Goal: Task Accomplishment & Management: Use online tool/utility

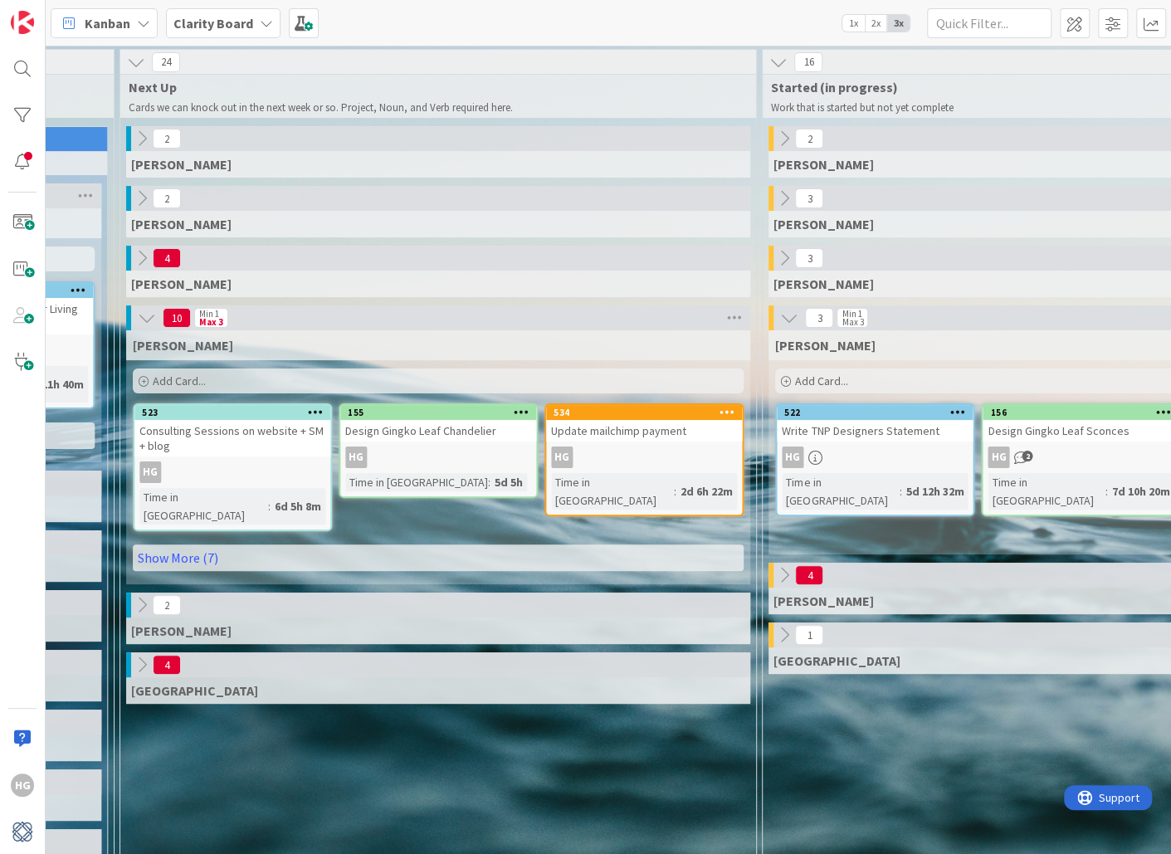
scroll to position [1, 997]
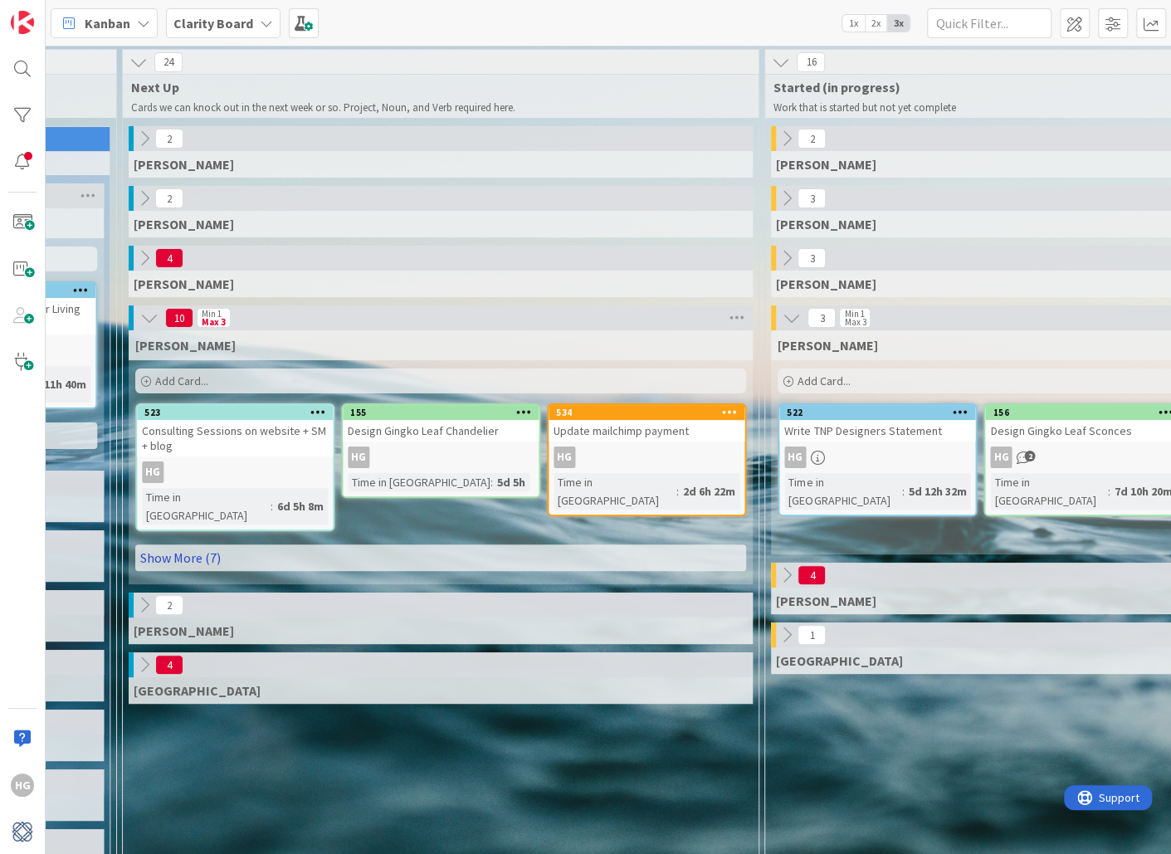
click at [335, 547] on link "Show More (7)" at bounding box center [440, 558] width 611 height 27
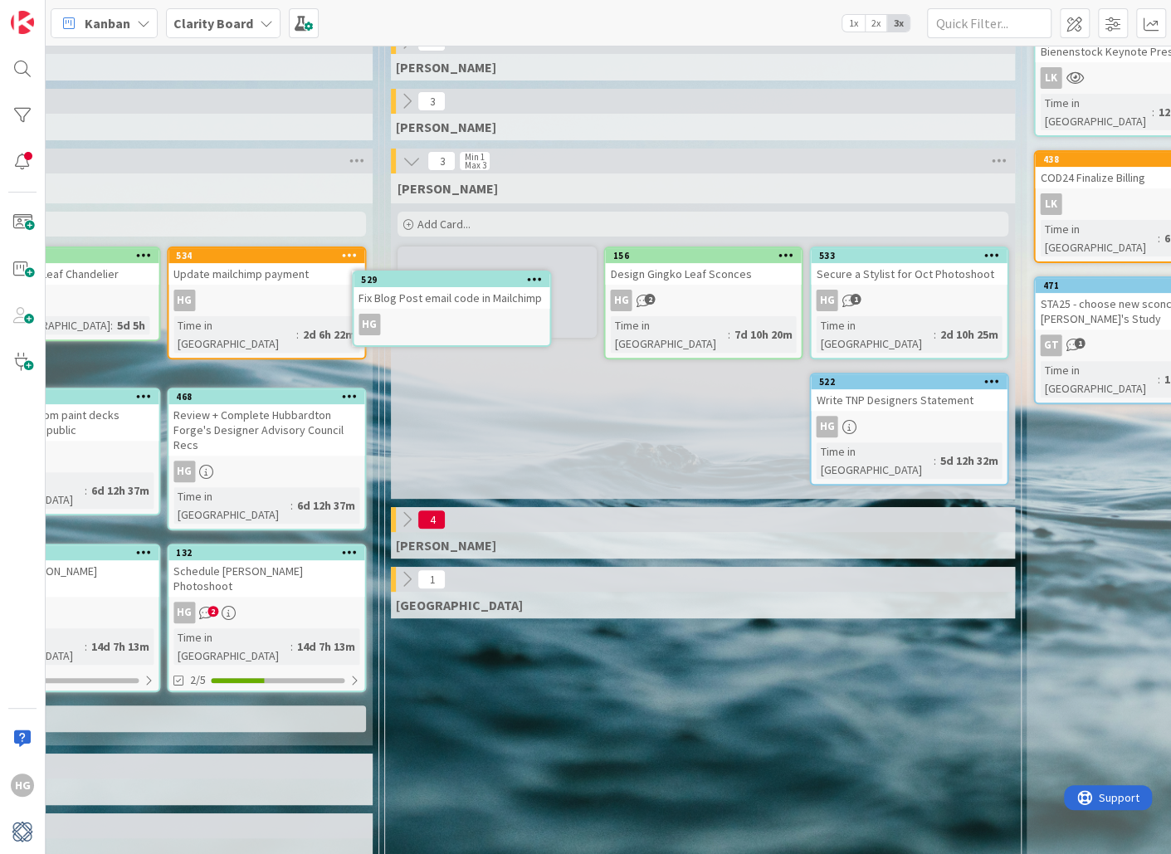
scroll to position [158, 1373]
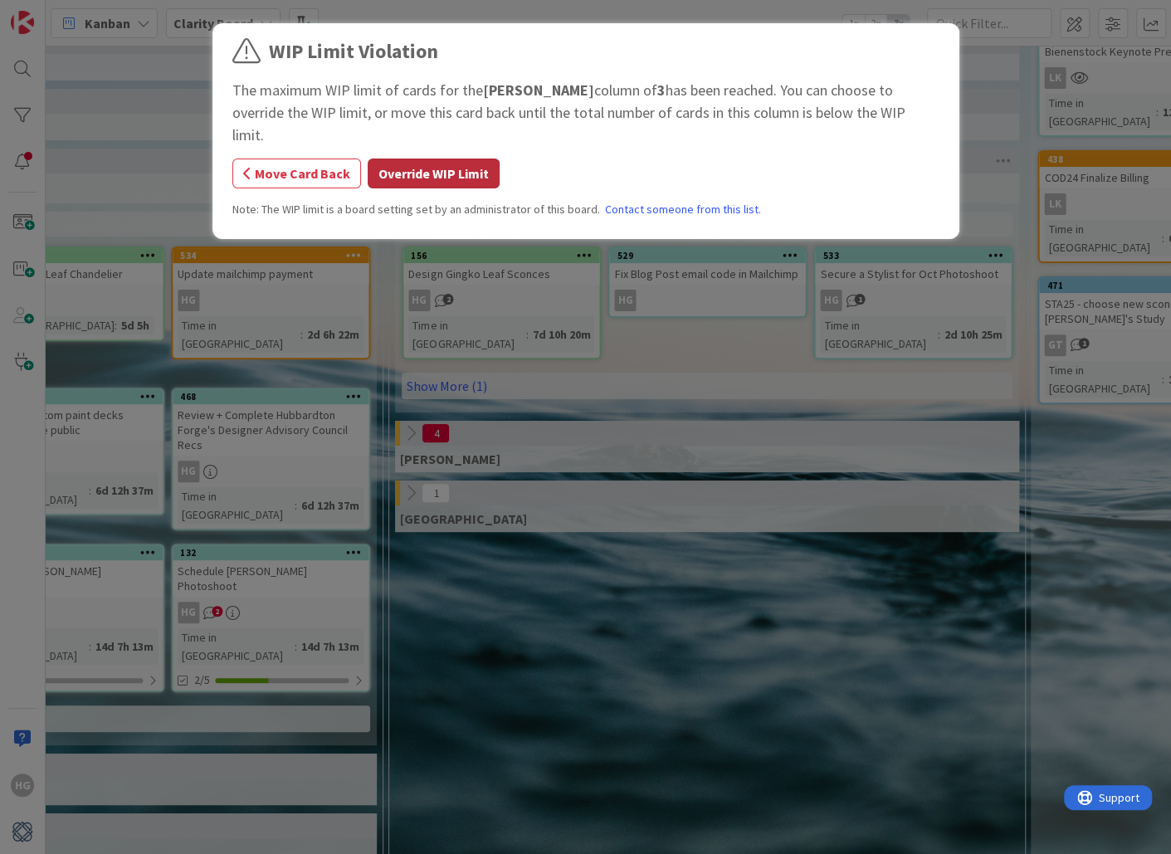
click at [426, 159] on button "Override WIP Limit" at bounding box center [434, 174] width 132 height 30
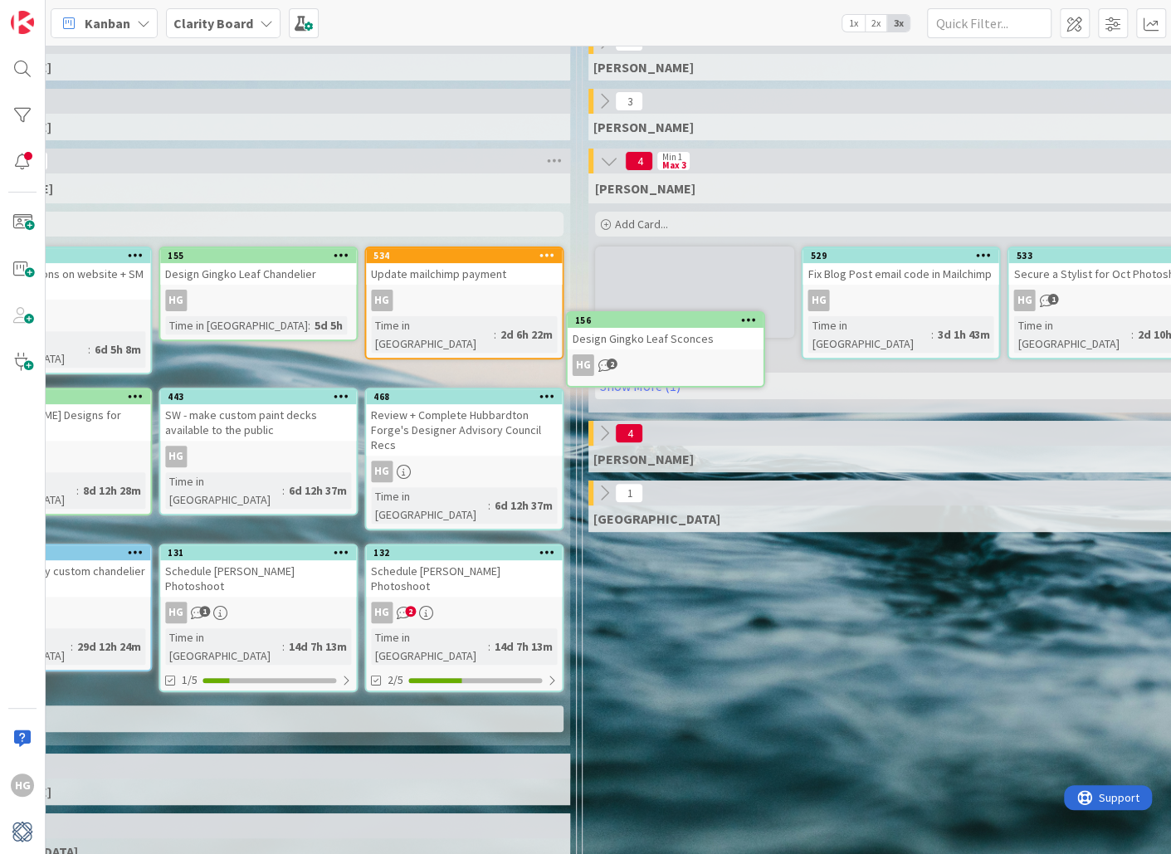
scroll to position [158, 1180]
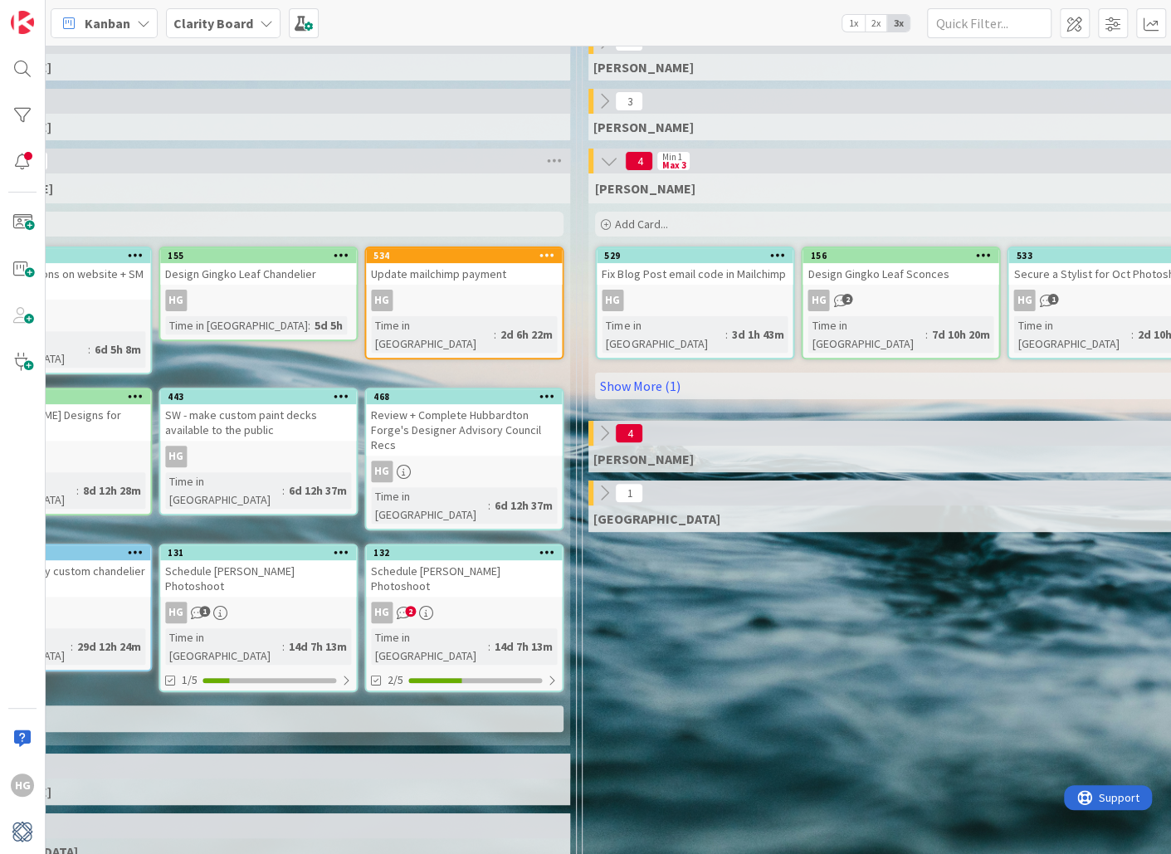
click at [706, 296] on div "HG" at bounding box center [695, 301] width 196 height 22
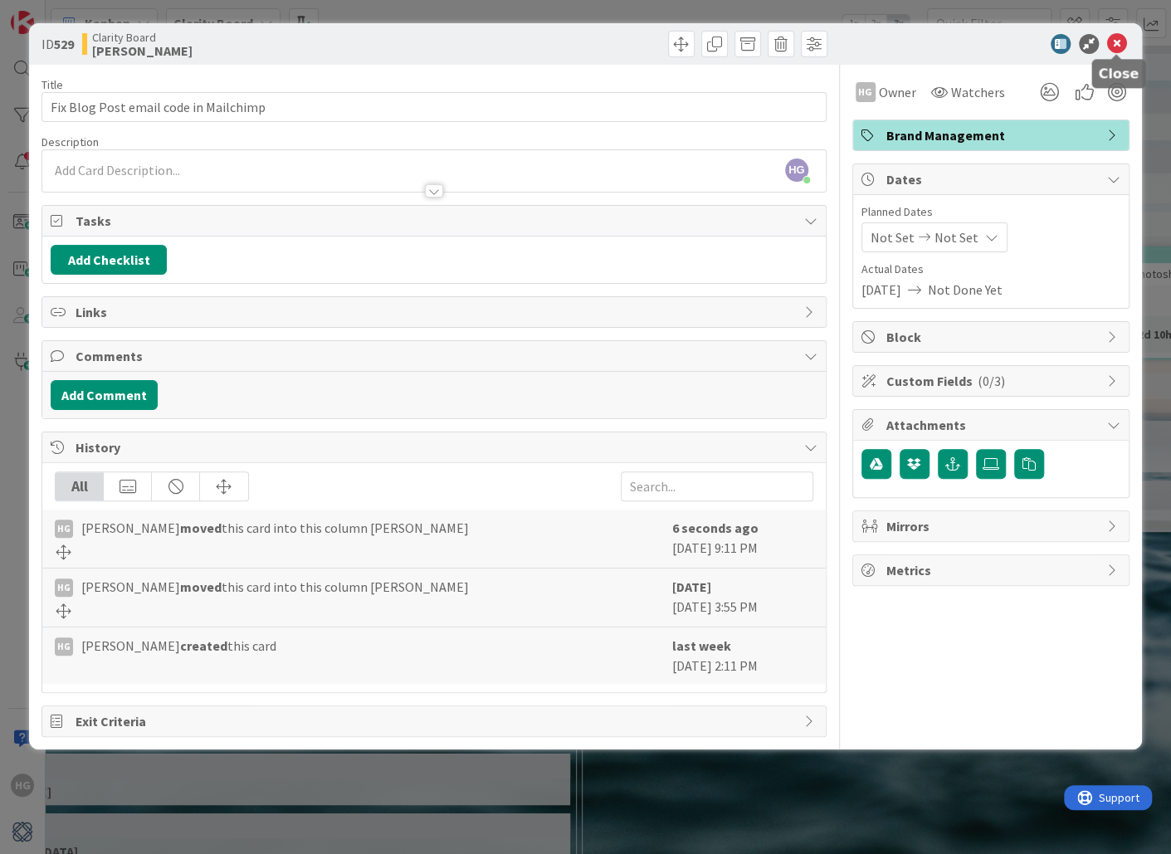
click at [1117, 44] on icon at bounding box center [1117, 44] width 20 height 20
